Goal: Transaction & Acquisition: Purchase product/service

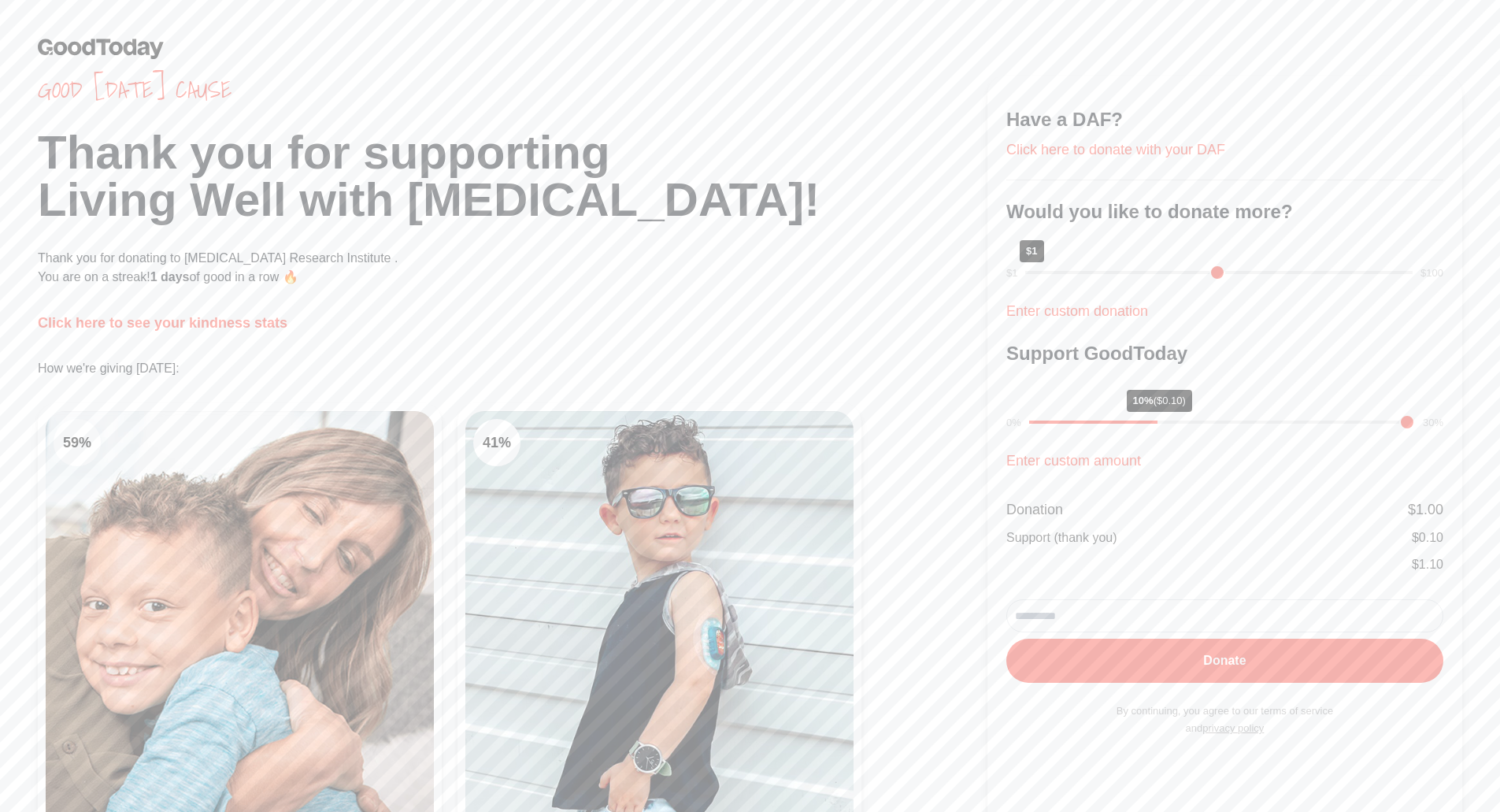
drag, startPoint x: 1148, startPoint y: 270, endPoint x: 989, endPoint y: 289, distance: 160.1
type input "*"
click at [1025, 274] on input "range" at bounding box center [1219, 272] width 388 height 3
drag, startPoint x: 1159, startPoint y: 420, endPoint x: 901, endPoint y: 432, distance: 258.3
type input "*"
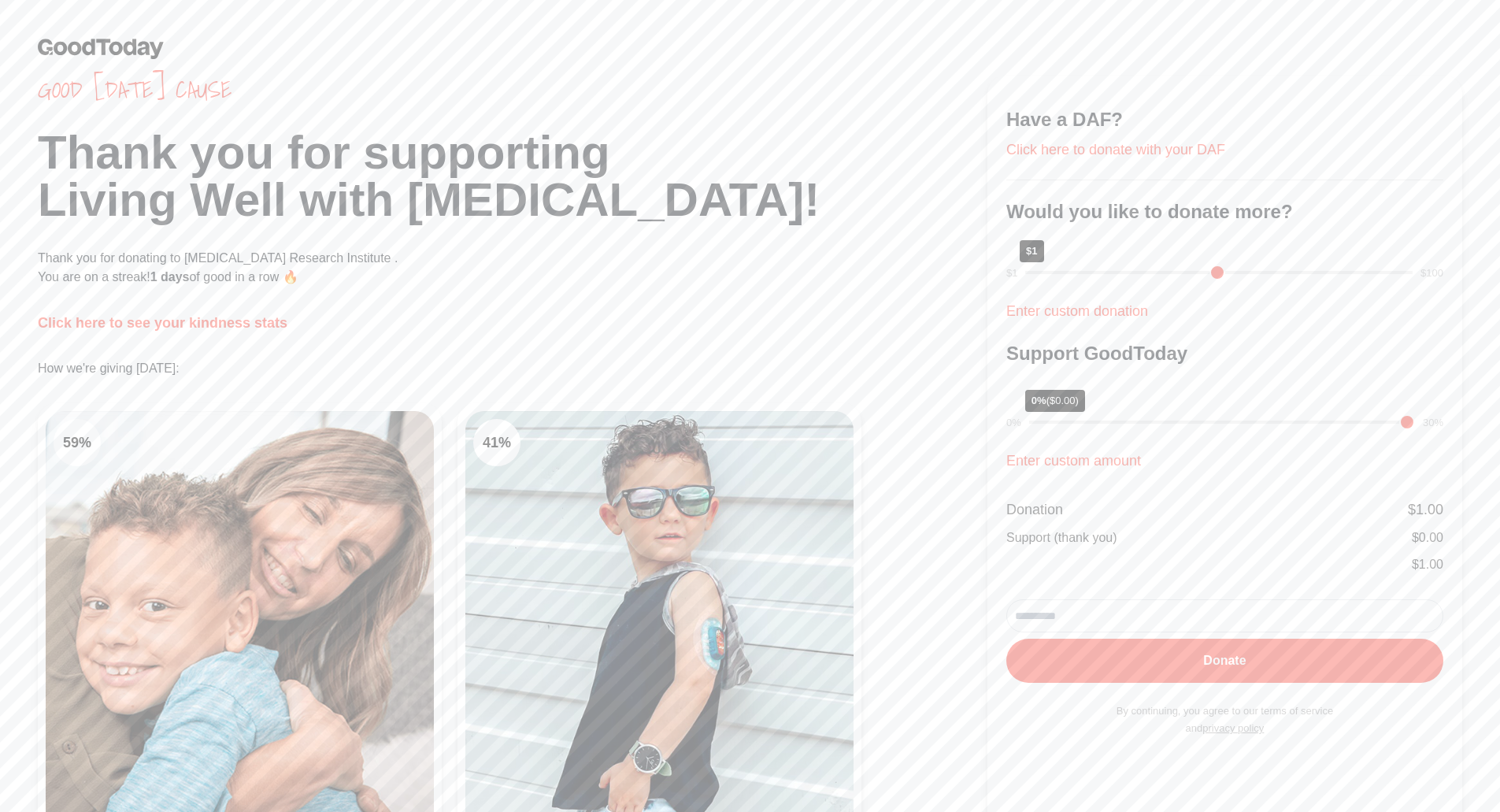
click at [1029, 424] on input "range" at bounding box center [1222, 422] width 386 height 3
click at [1245, 661] on button "Donate" at bounding box center [1225, 660] width 437 height 44
click at [1249, 620] on input "email" at bounding box center [1225, 616] width 437 height 33
type input "**********"
click at [1213, 658] on button "Donate" at bounding box center [1225, 660] width 437 height 44
